Goal: Task Accomplishment & Management: Manage account settings

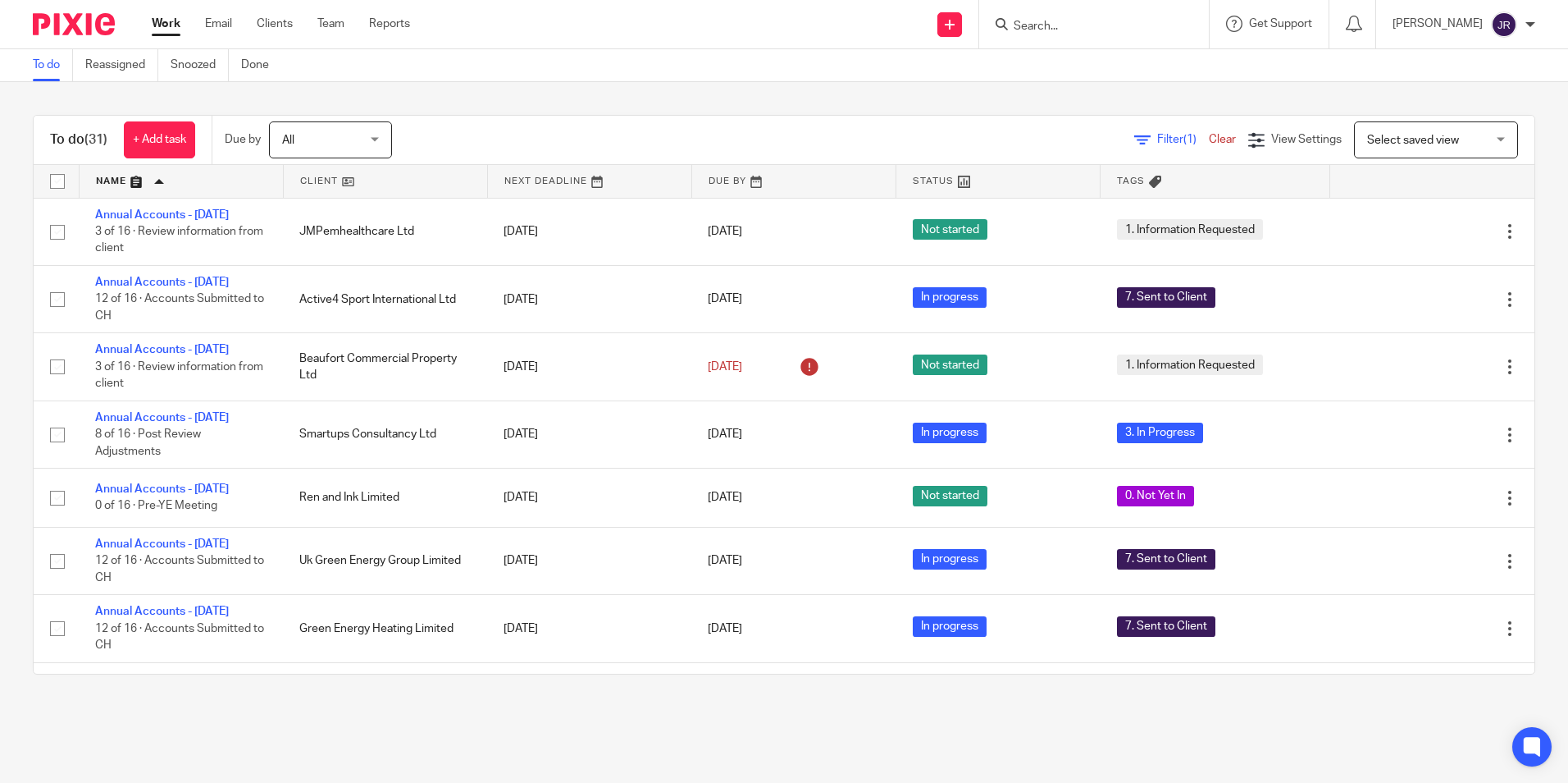
click at [1058, 28] on input "Search" at bounding box center [1086, 26] width 148 height 14
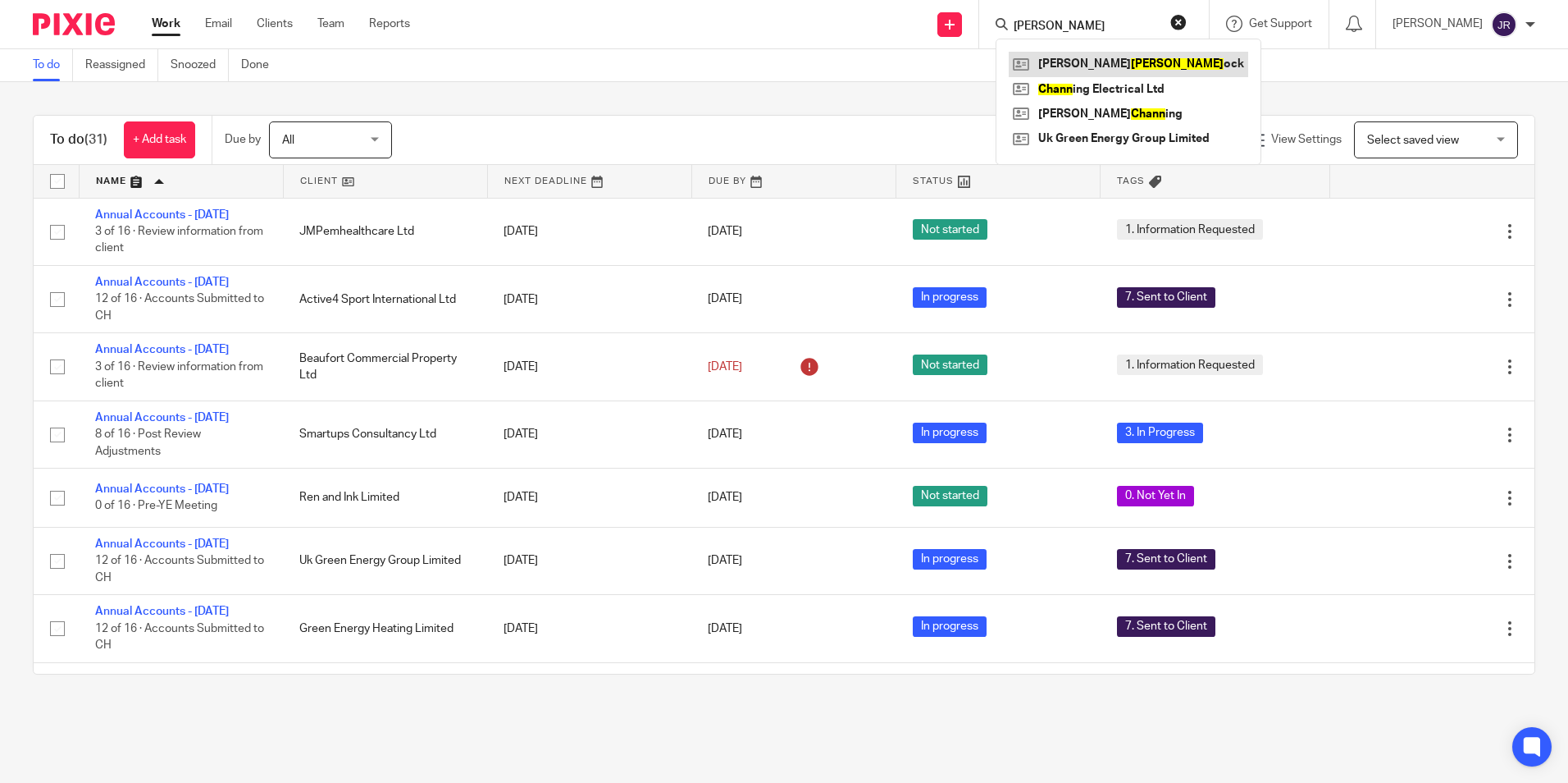
type input "chinn"
click at [1087, 70] on link at bounding box center [1127, 64] width 239 height 25
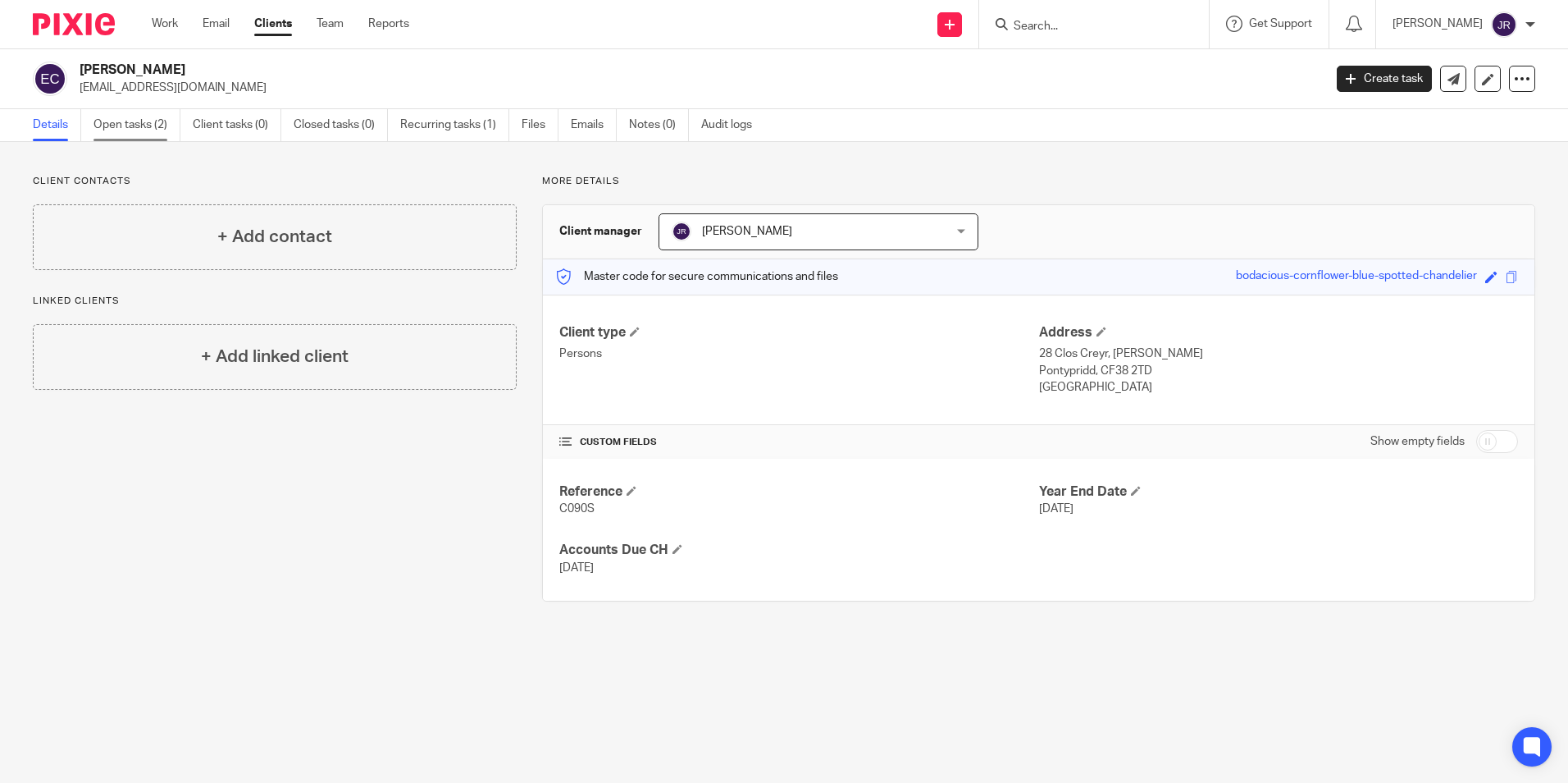
click at [118, 127] on link "Open tasks (2)" at bounding box center [136, 125] width 87 height 32
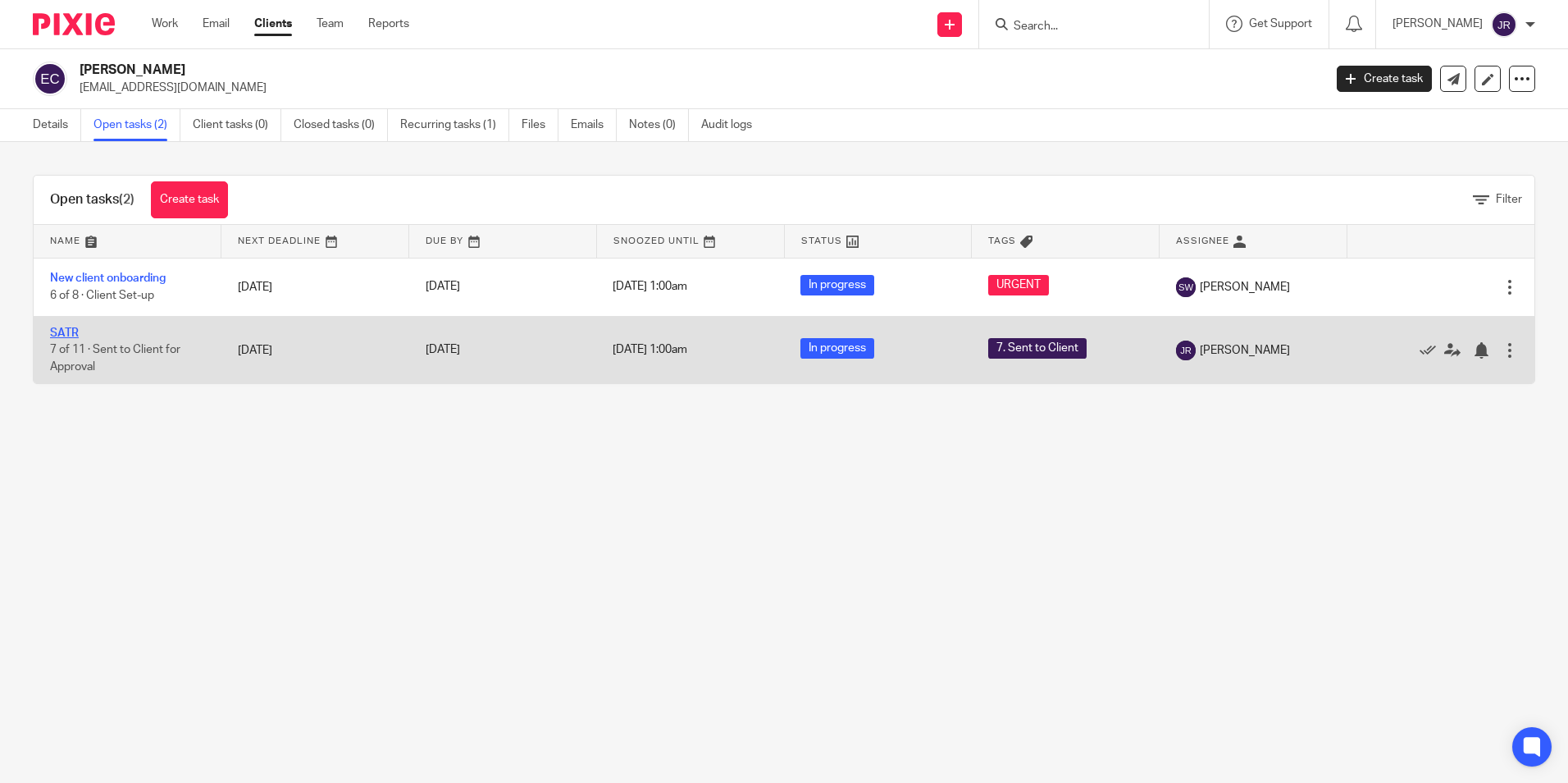
click at [66, 330] on link "SATR" at bounding box center [64, 333] width 29 height 12
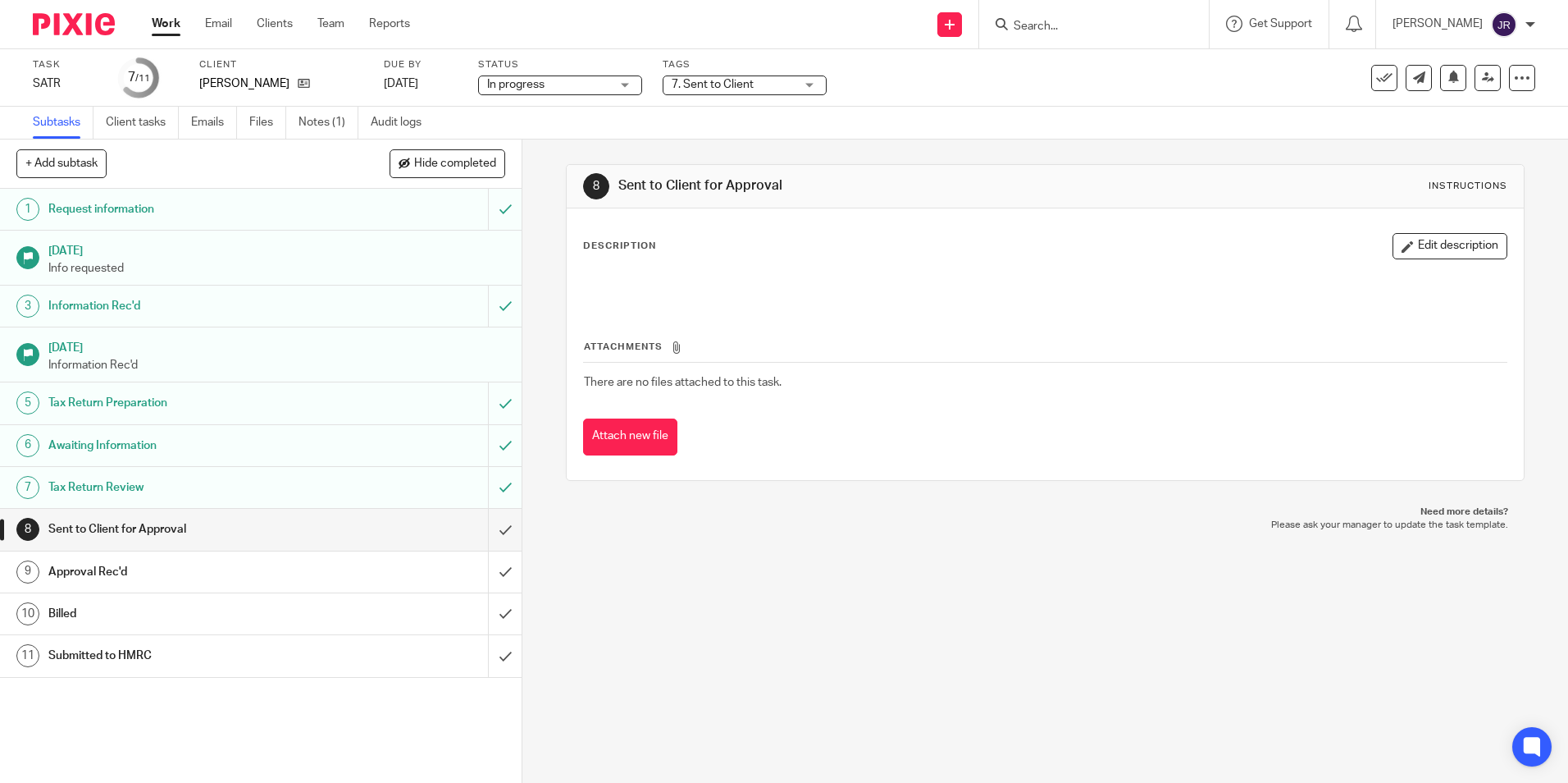
click at [802, 84] on div "7. Sent to Client" at bounding box center [744, 86] width 164 height 19
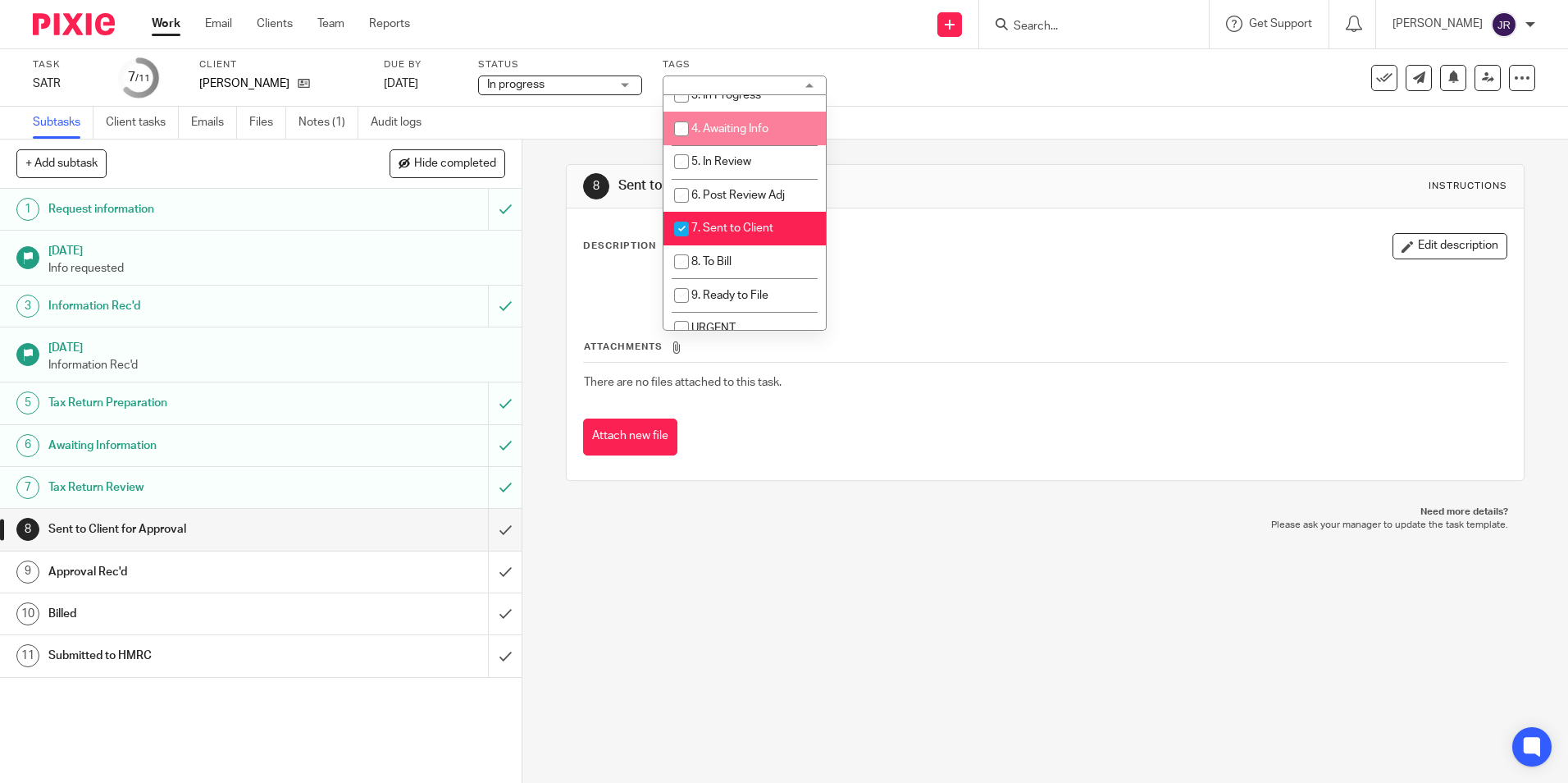
scroll to position [164, 0]
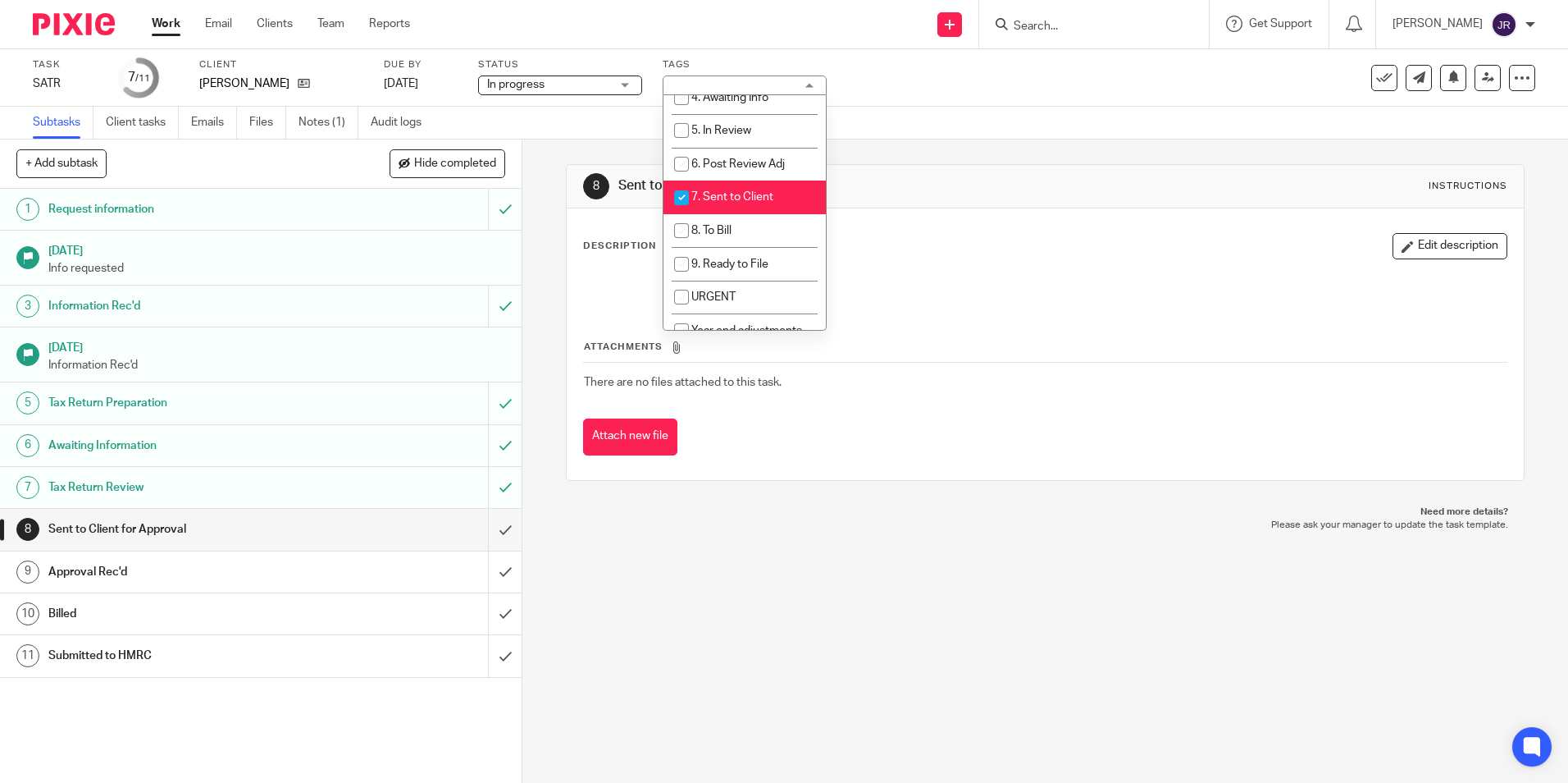
click at [771, 195] on span "7. Sent to Client" at bounding box center [732, 197] width 82 height 12
checkbox input "false"
click at [766, 228] on li "8. To Bill" at bounding box center [744, 231] width 162 height 34
checkbox input "true"
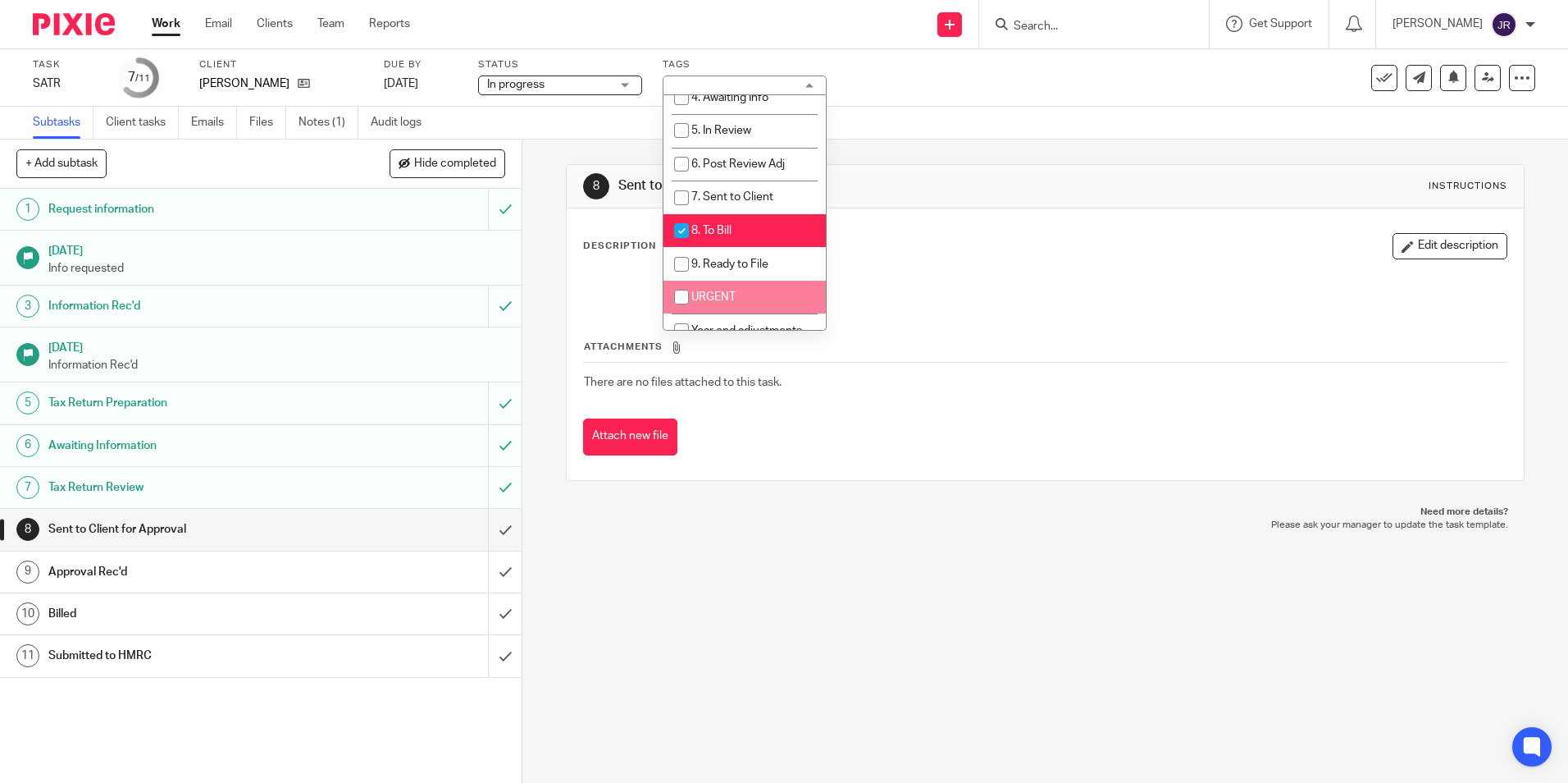
click at [713, 607] on div "8 Sent to Client for Approval Instructions Description Edit description Attachm…" at bounding box center [1045, 460] width 1046 height 643
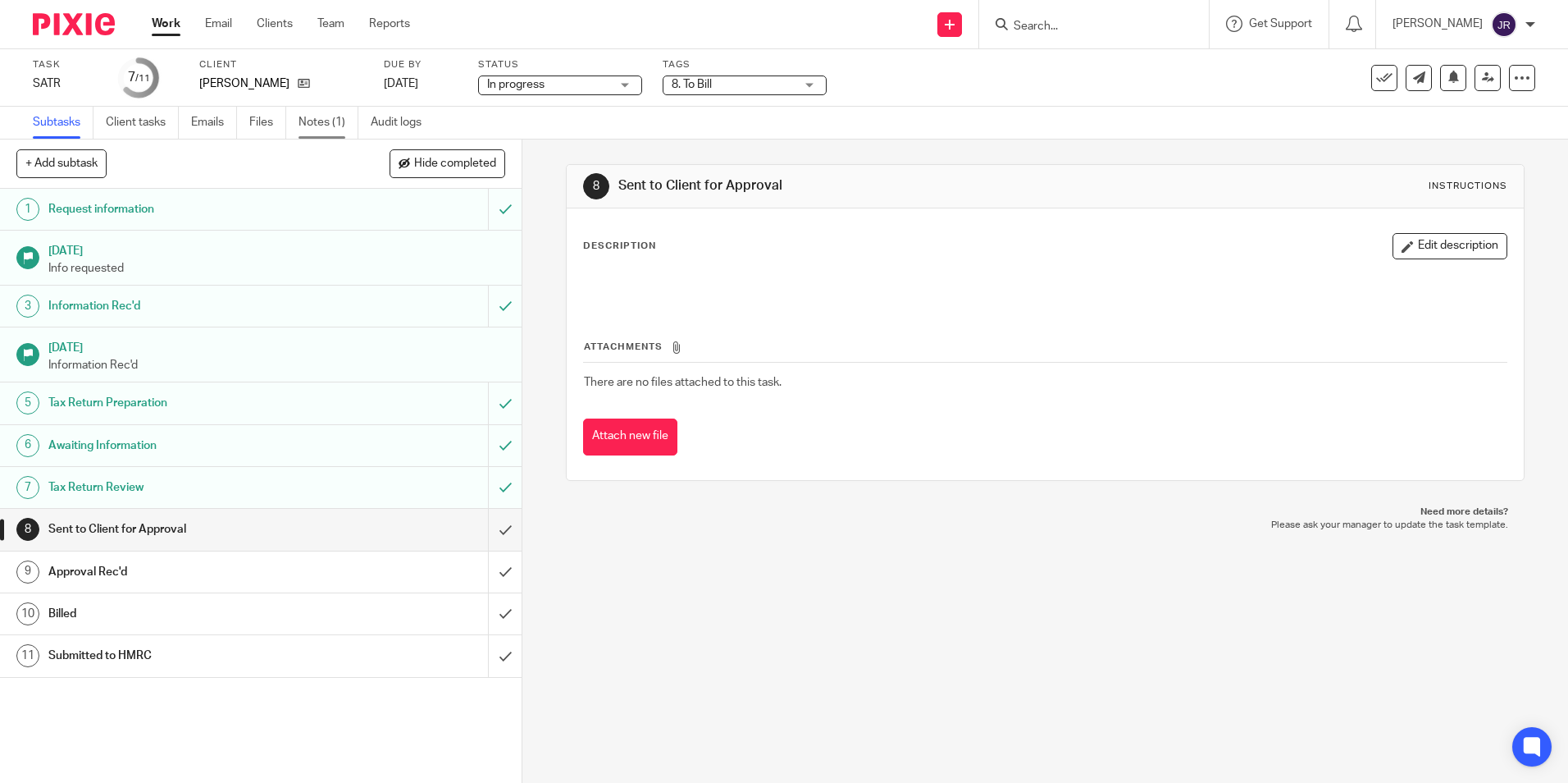
click at [339, 128] on link "Notes (1)" at bounding box center [328, 122] width 60 height 32
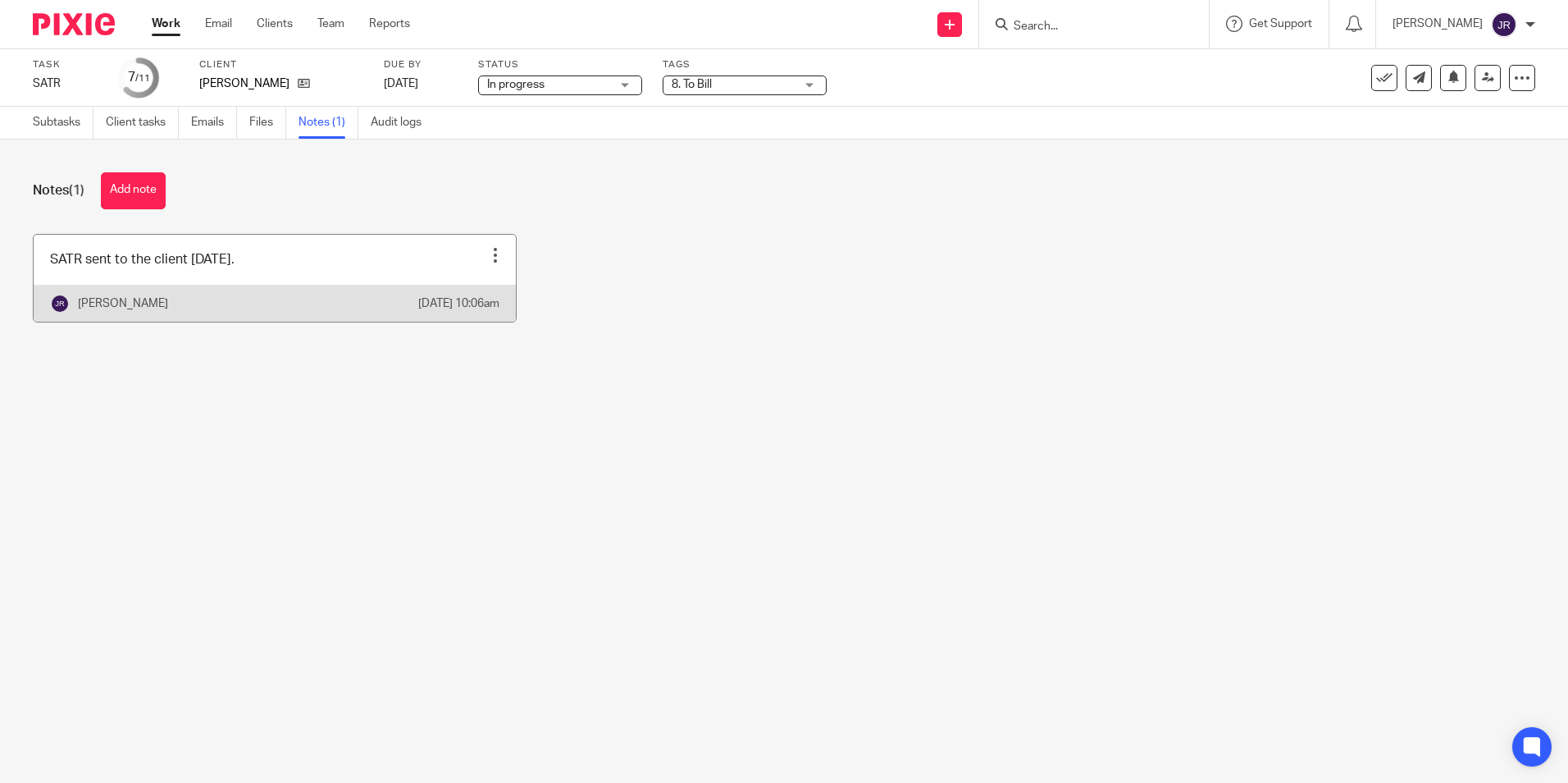
click at [271, 263] on link at bounding box center [275, 278] width 482 height 87
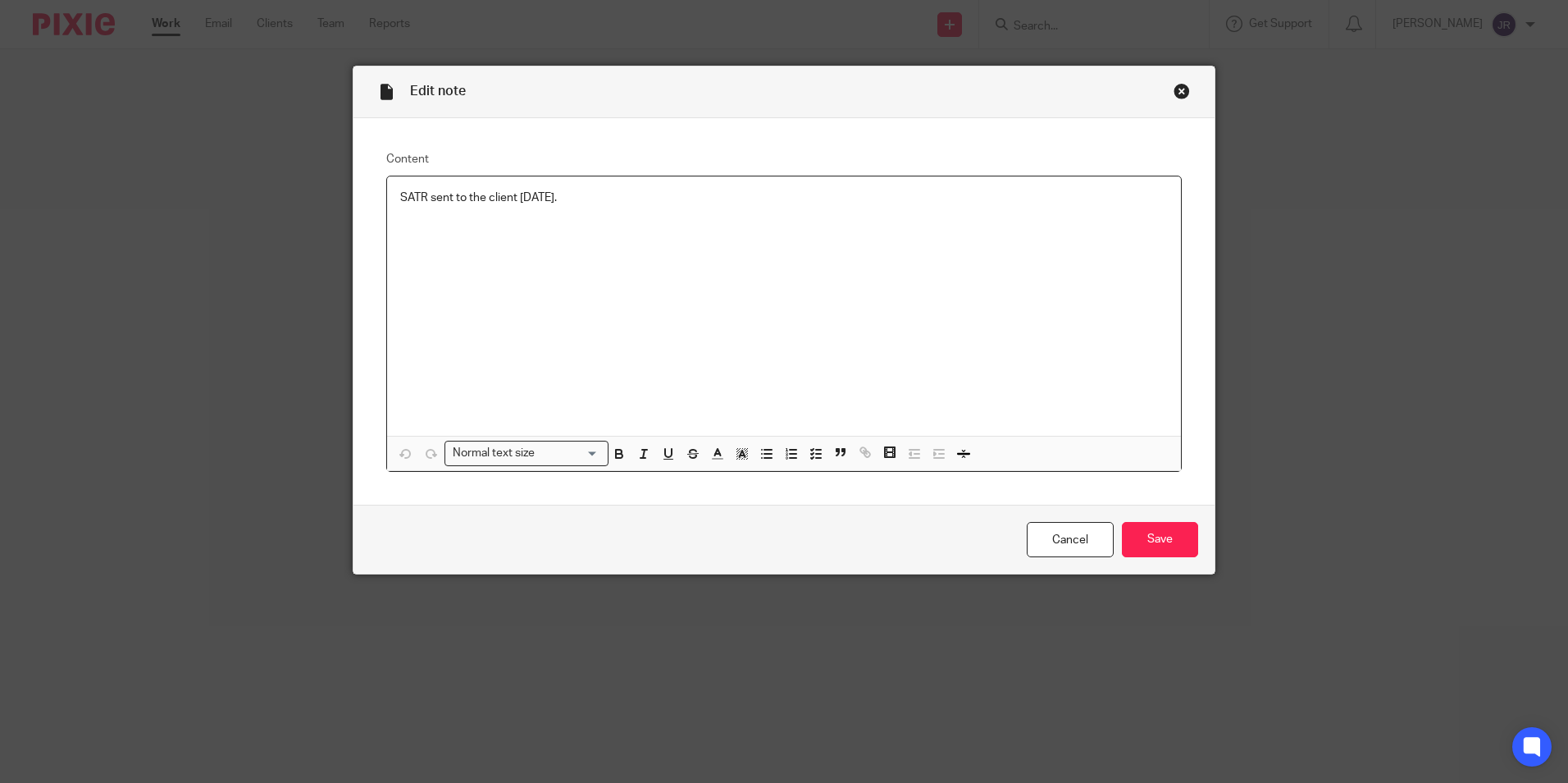
click at [587, 193] on p "SATR sent to the client [DATE]." at bounding box center [784, 197] width 767 height 16
click at [1166, 528] on input "Save" at bounding box center [1159, 539] width 76 height 36
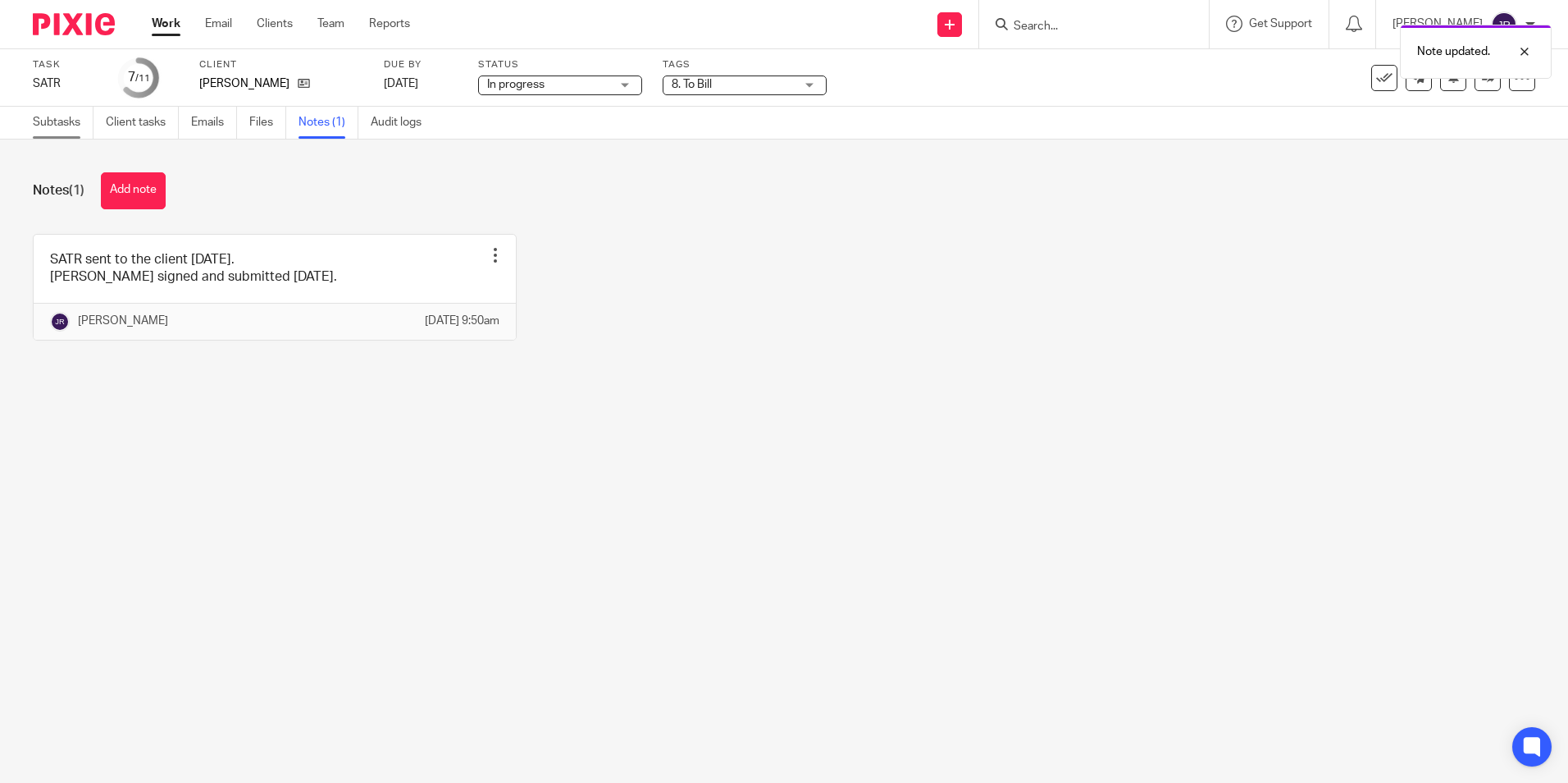
click at [41, 119] on link "Subtasks" at bounding box center [62, 122] width 60 height 32
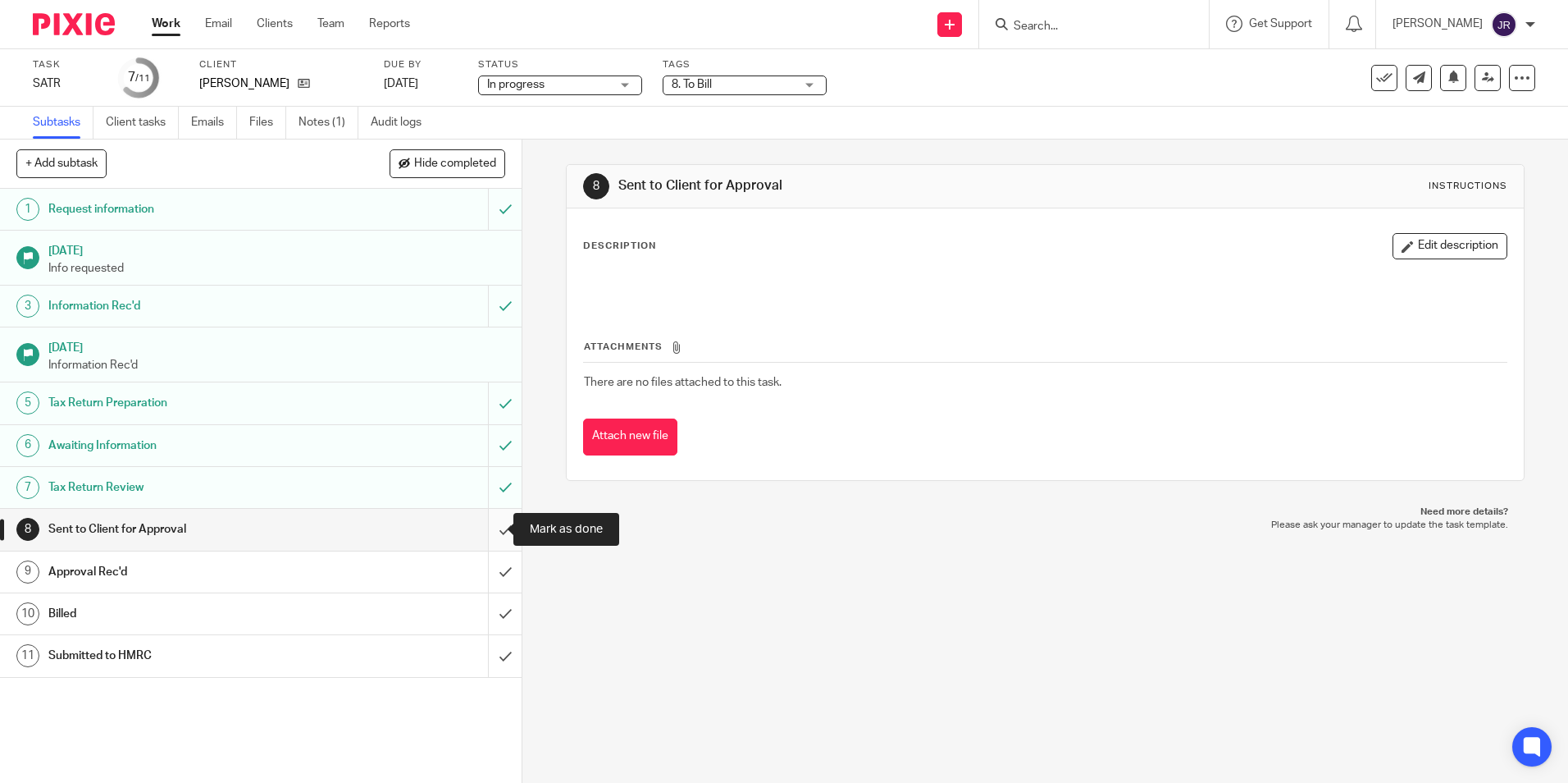
click at [490, 533] on input "submit" at bounding box center [260, 528] width 521 height 41
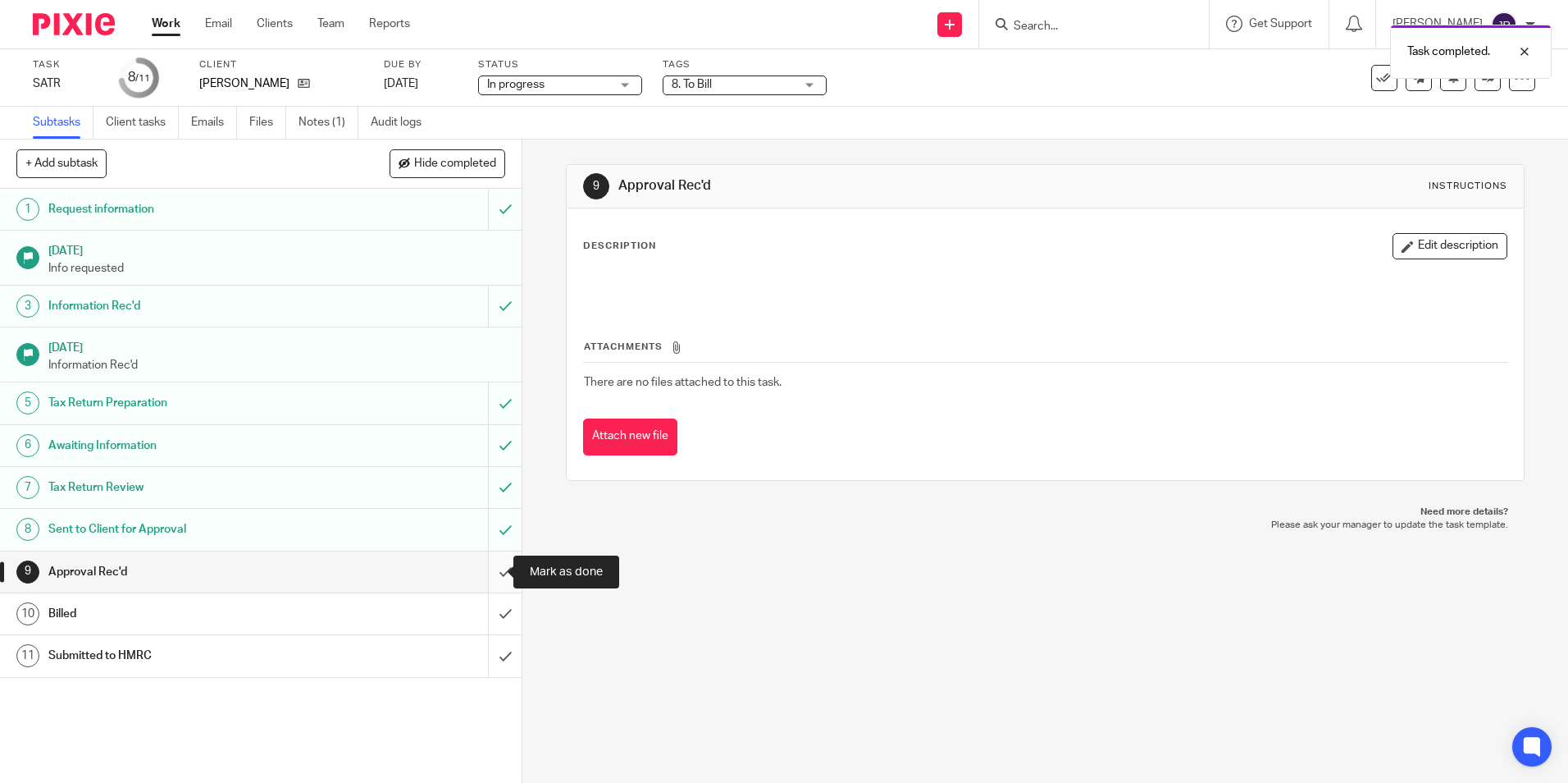
click at [488, 564] on input "submit" at bounding box center [260, 572] width 521 height 41
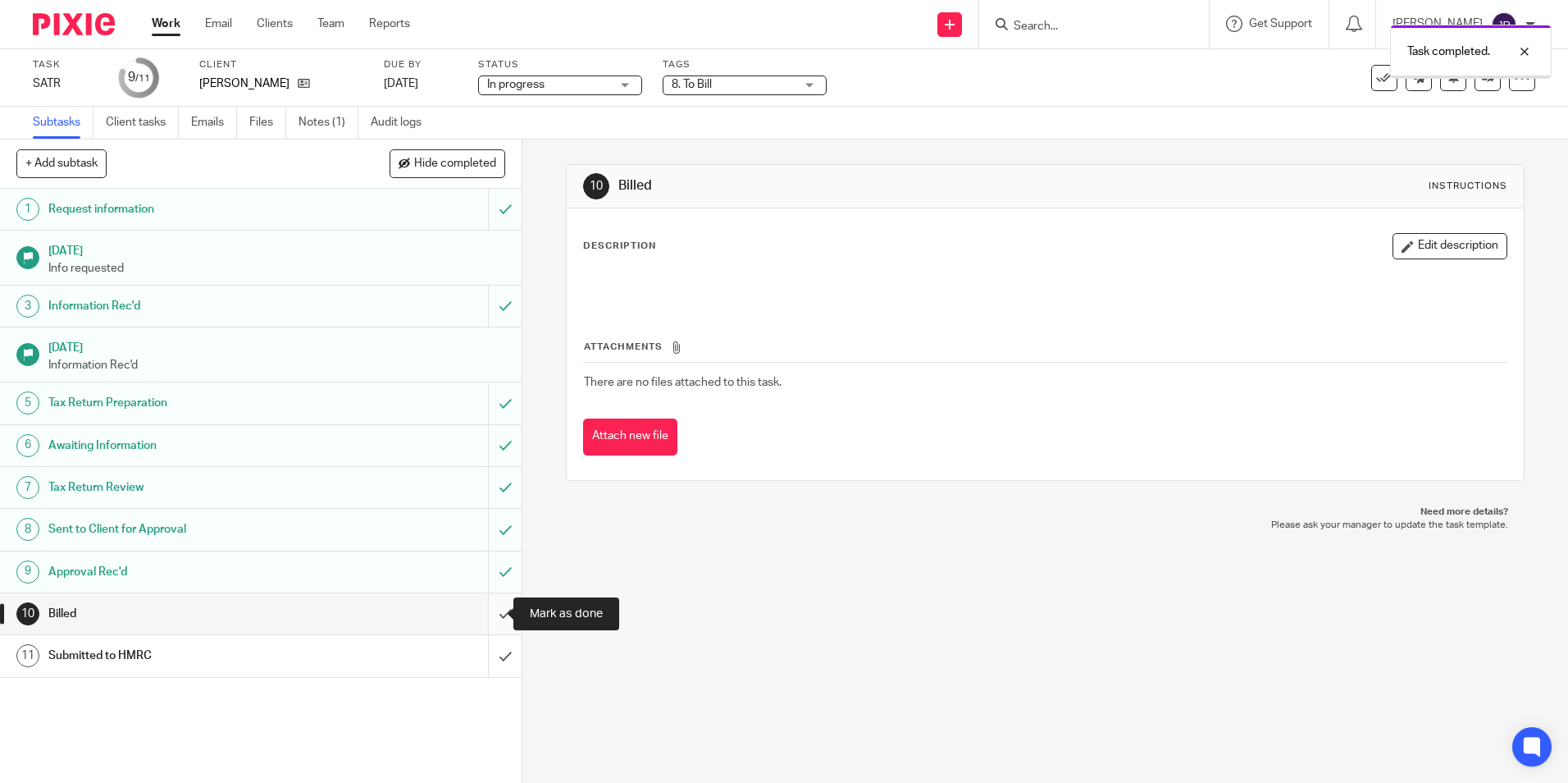
click at [486, 613] on input "submit" at bounding box center [260, 613] width 521 height 41
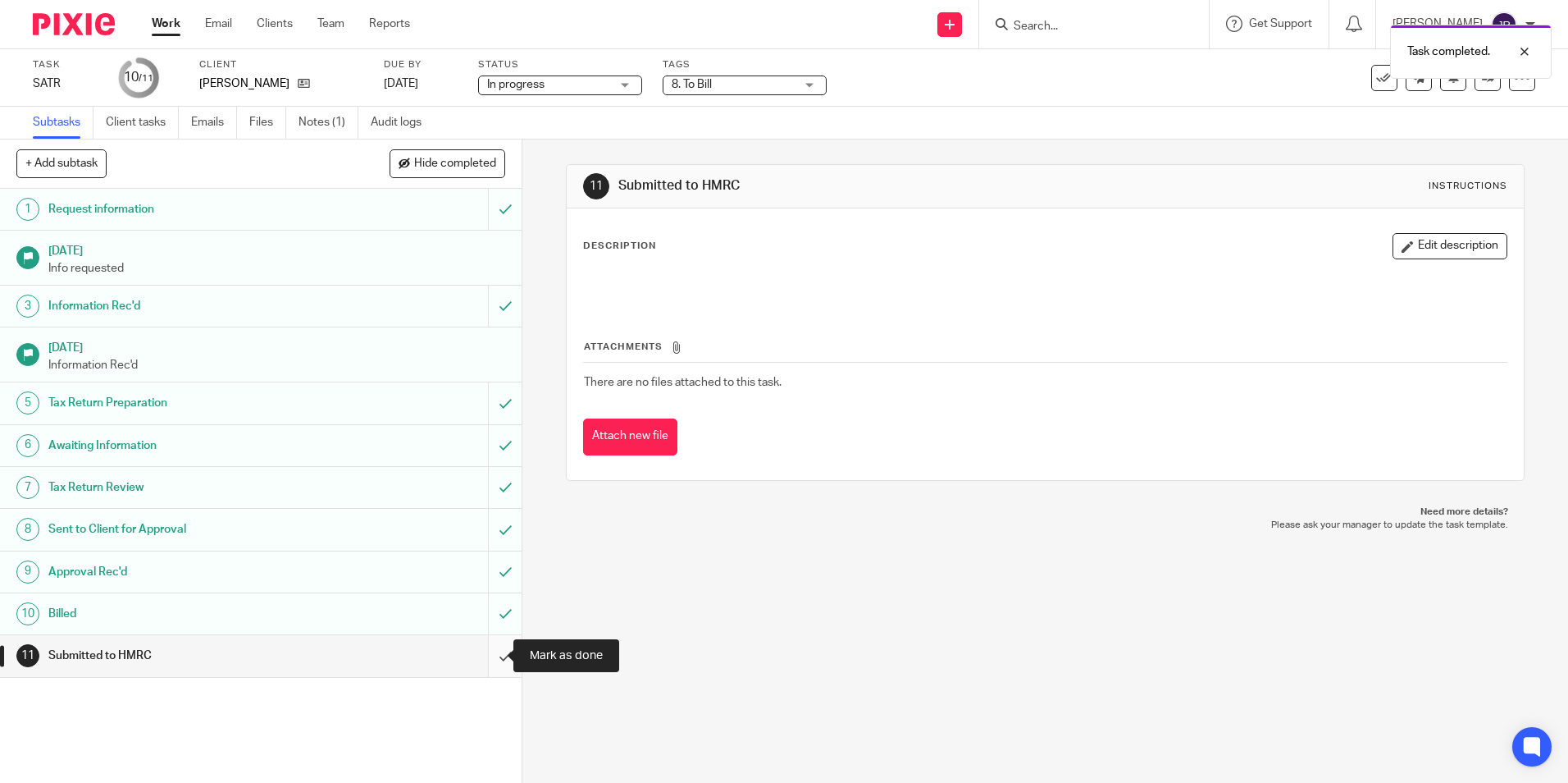
click at [488, 660] on input "submit" at bounding box center [260, 655] width 521 height 41
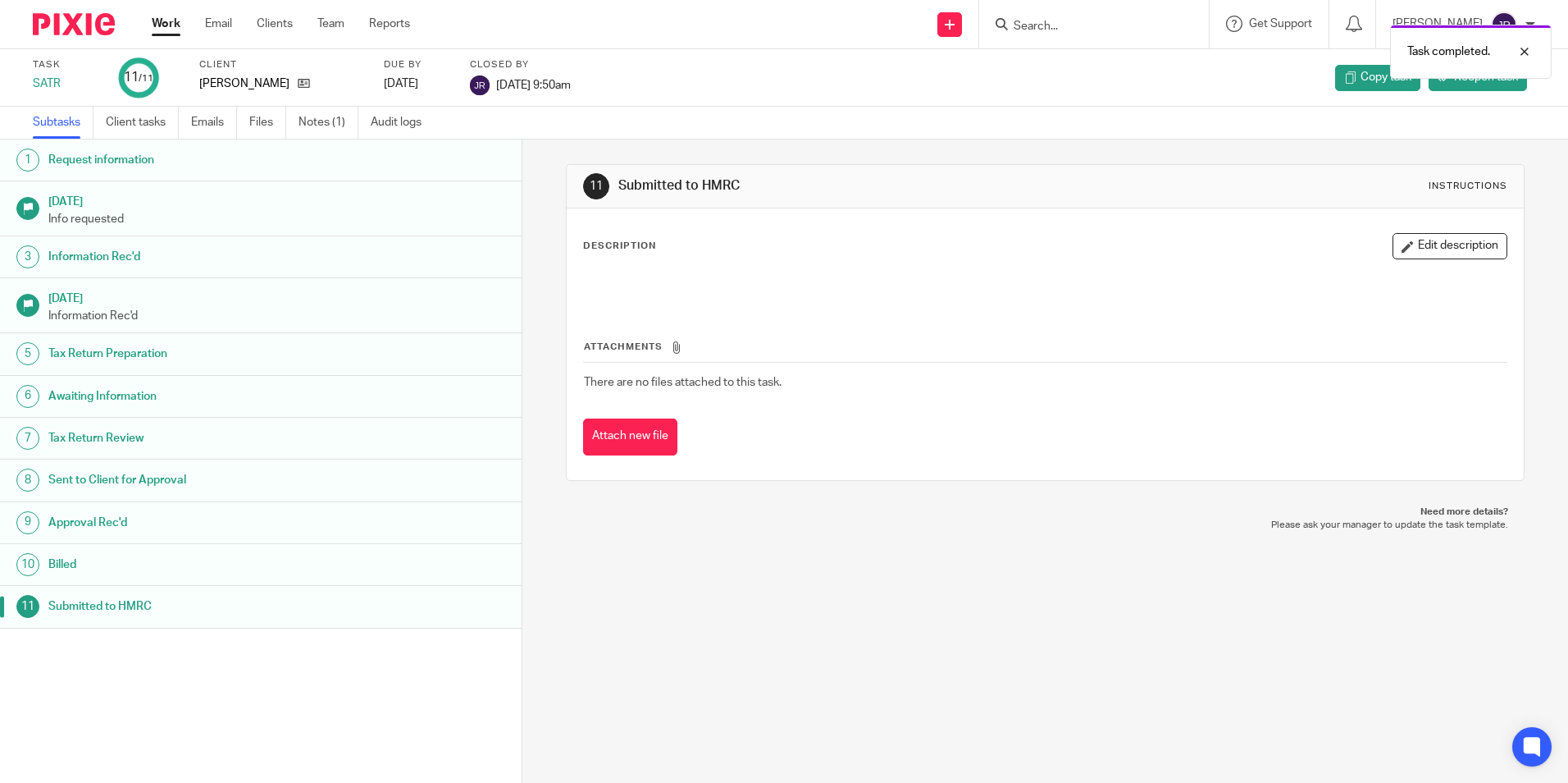
click at [167, 19] on link "Work" at bounding box center [166, 23] width 29 height 16
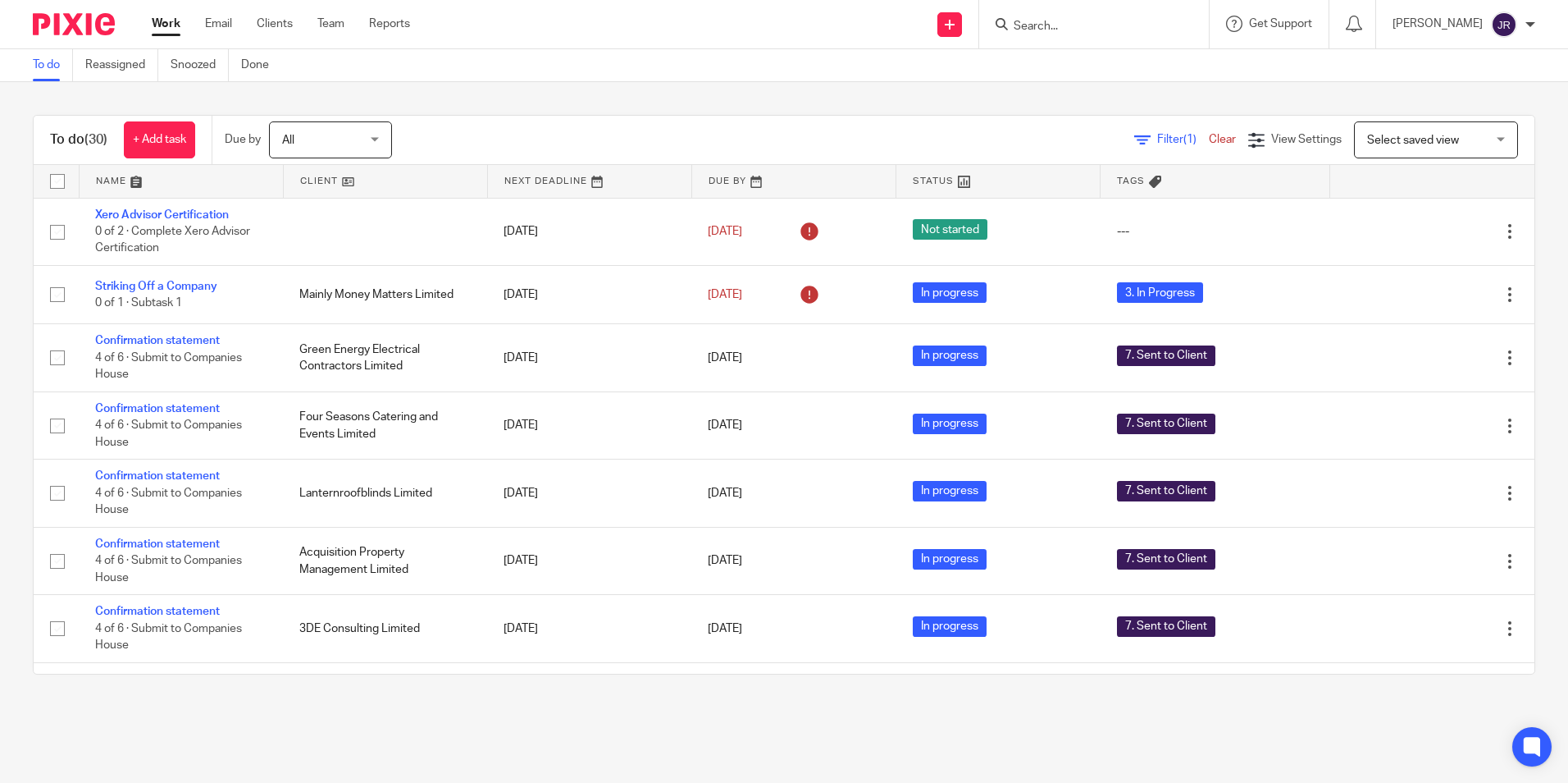
click at [1026, 24] on input "Search" at bounding box center [1086, 26] width 148 height 14
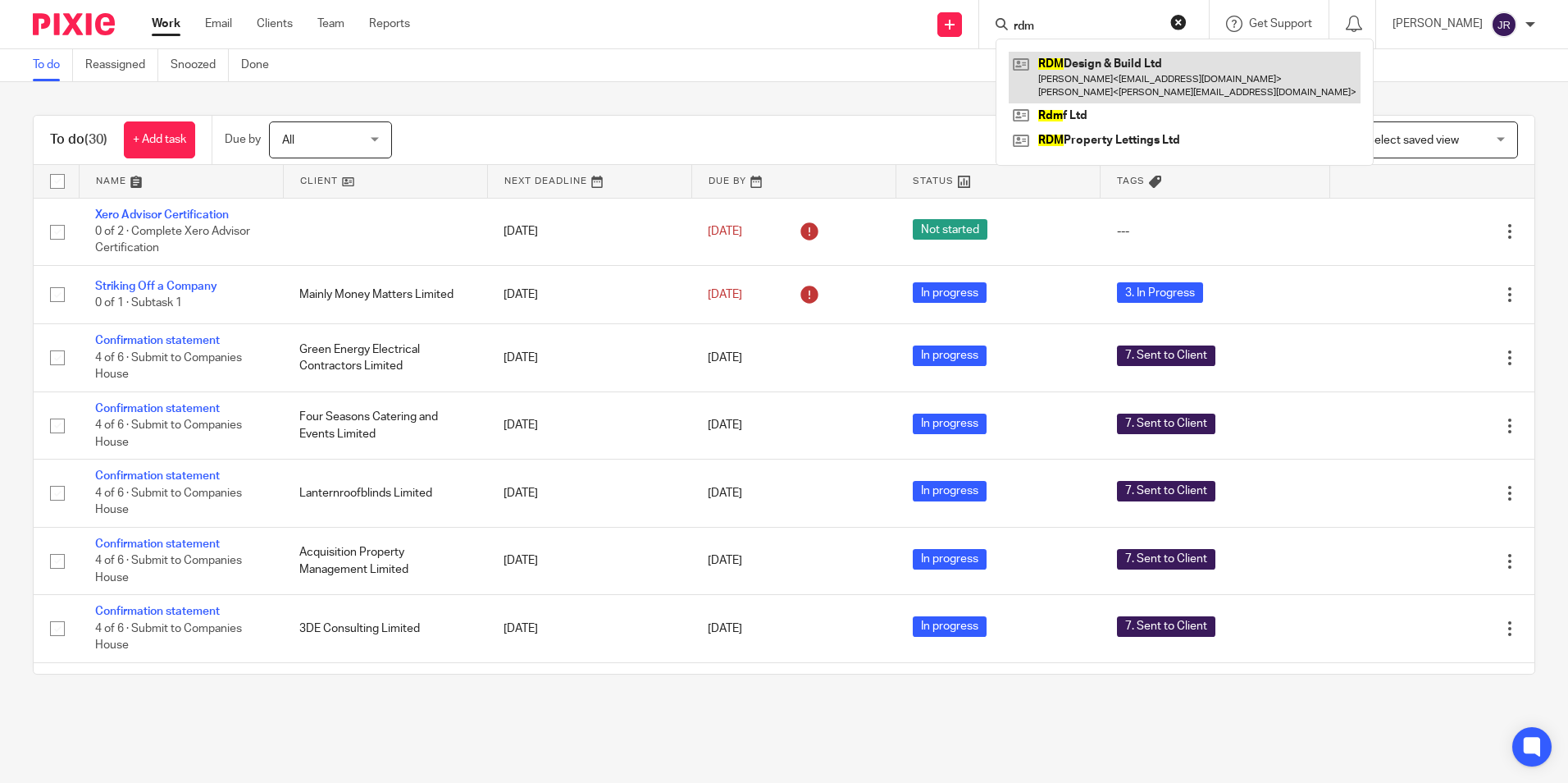
type input "rdm"
click at [1069, 70] on link at bounding box center [1184, 77] width 351 height 51
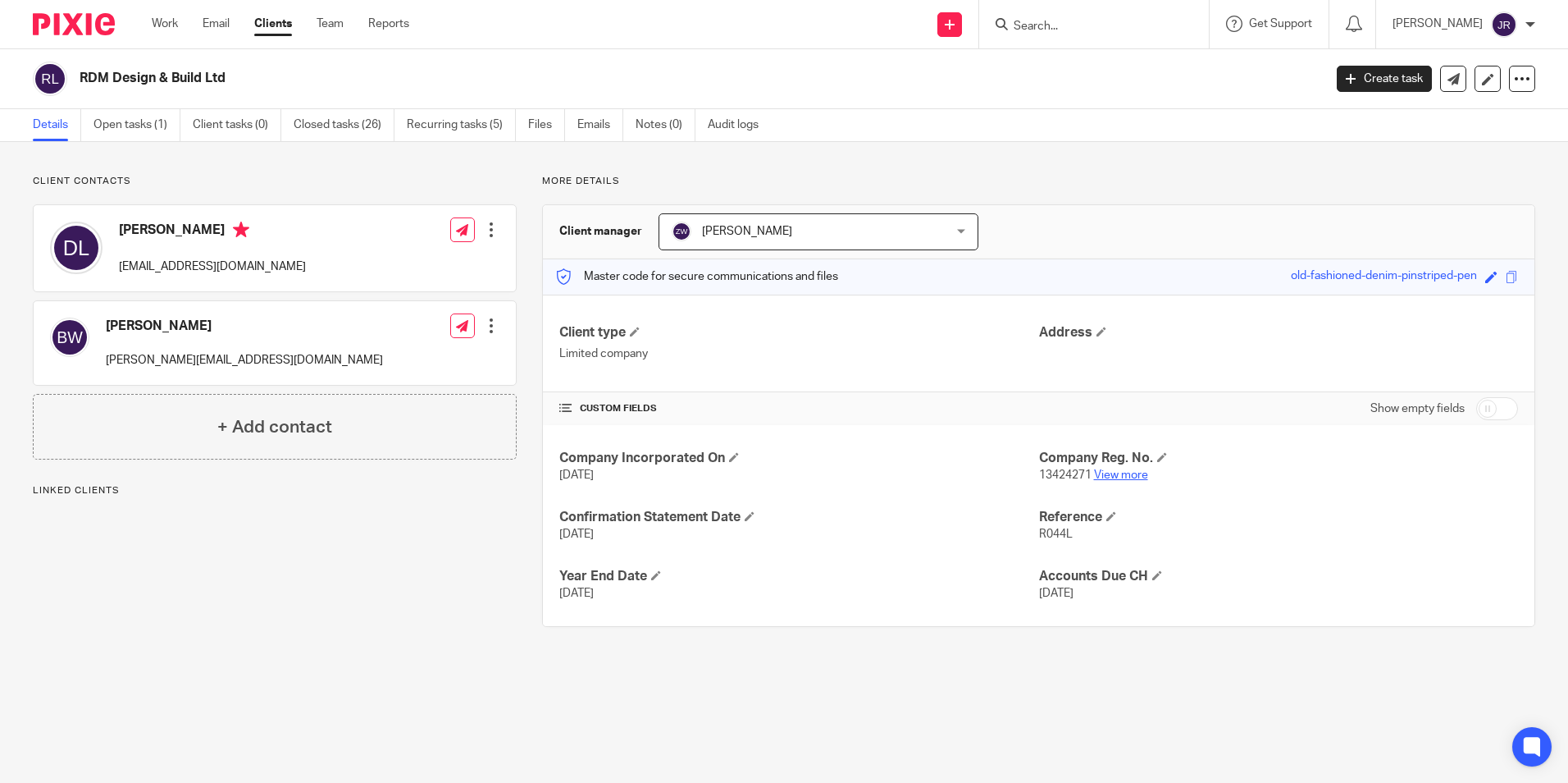
click at [1105, 473] on link "View more" at bounding box center [1121, 475] width 54 height 12
